Goal: Task Accomplishment & Management: Use online tool/utility

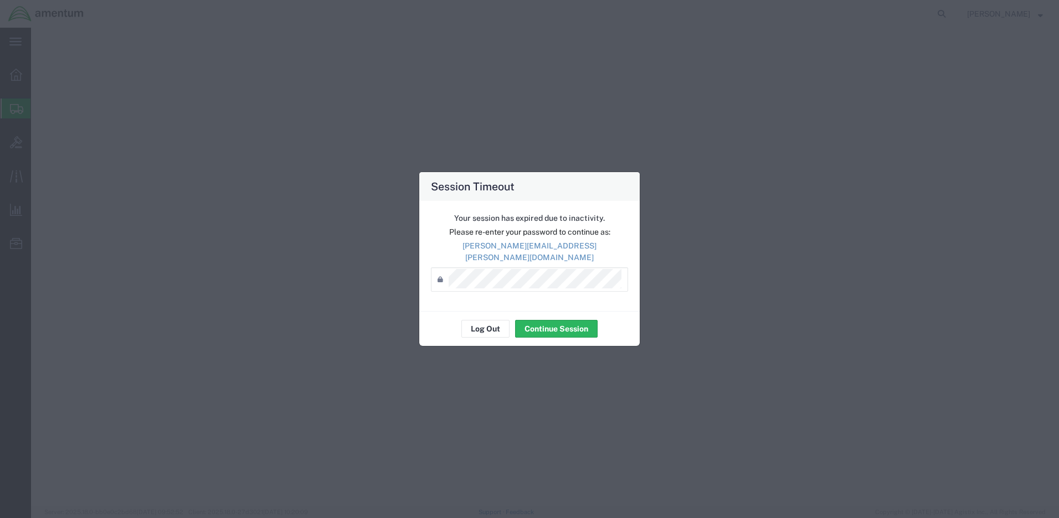
select select
select select "[GEOGRAPHIC_DATA]"
select select
click at [542, 325] on button "Continue Session" at bounding box center [556, 329] width 83 height 18
click at [544, 322] on button "Continue Session" at bounding box center [556, 329] width 83 height 18
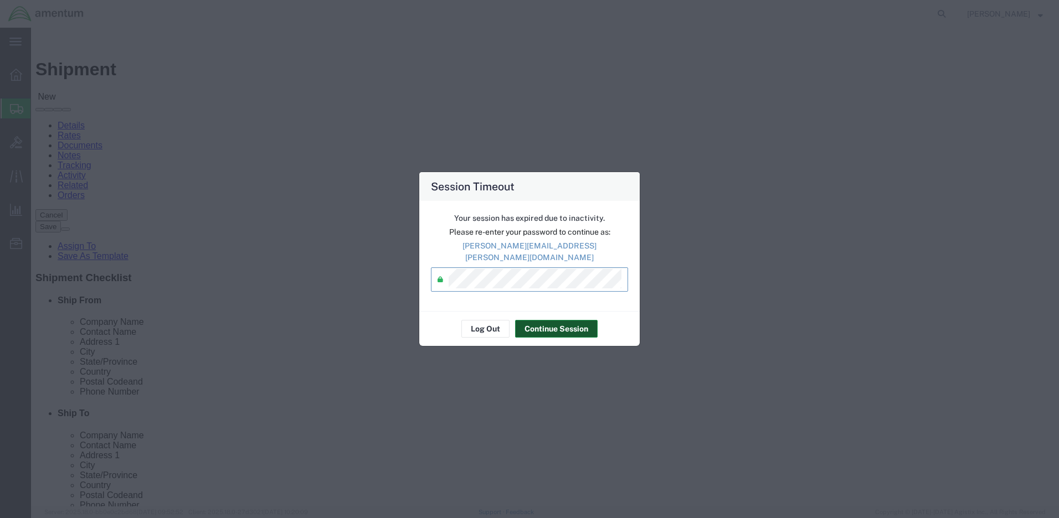
click at [551, 321] on button "Continue Session" at bounding box center [556, 329] width 83 height 18
click at [551, 320] on button "Continue Session" at bounding box center [556, 329] width 83 height 18
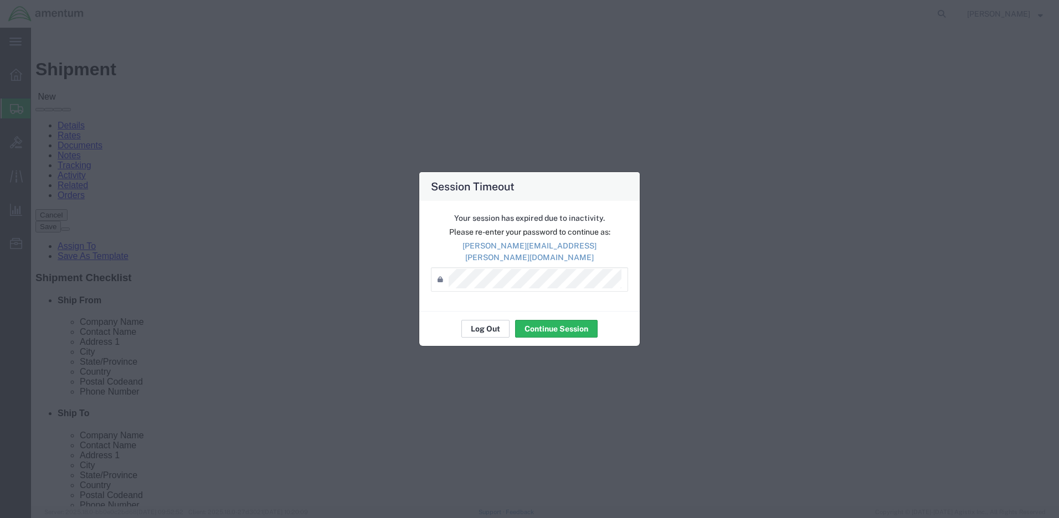
click at [481, 324] on button "Log Out" at bounding box center [485, 329] width 48 height 18
